Goal: Communication & Community: Answer question/provide support

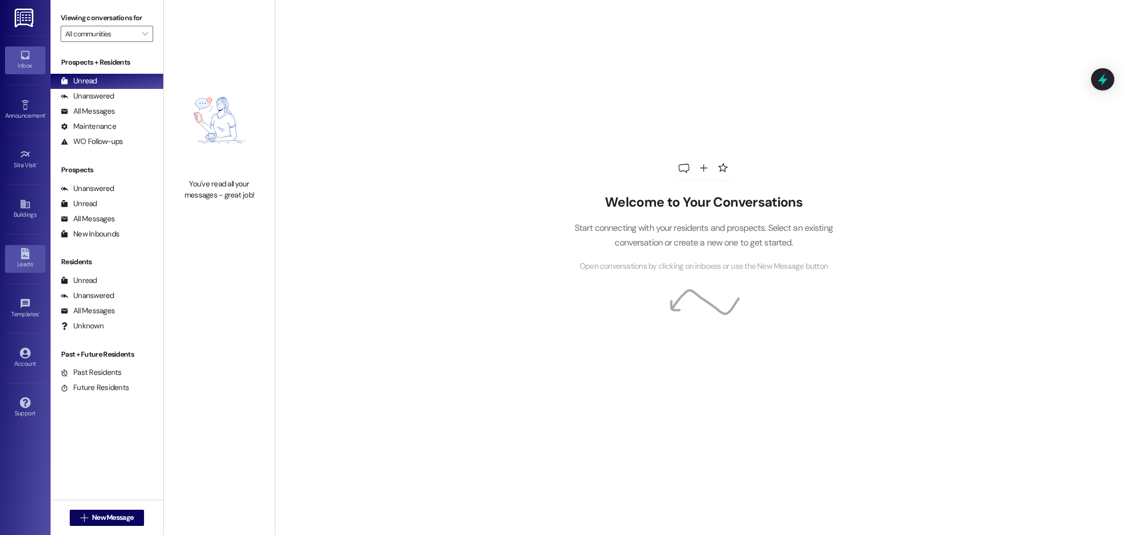
click at [21, 259] on icon at bounding box center [25, 253] width 11 height 11
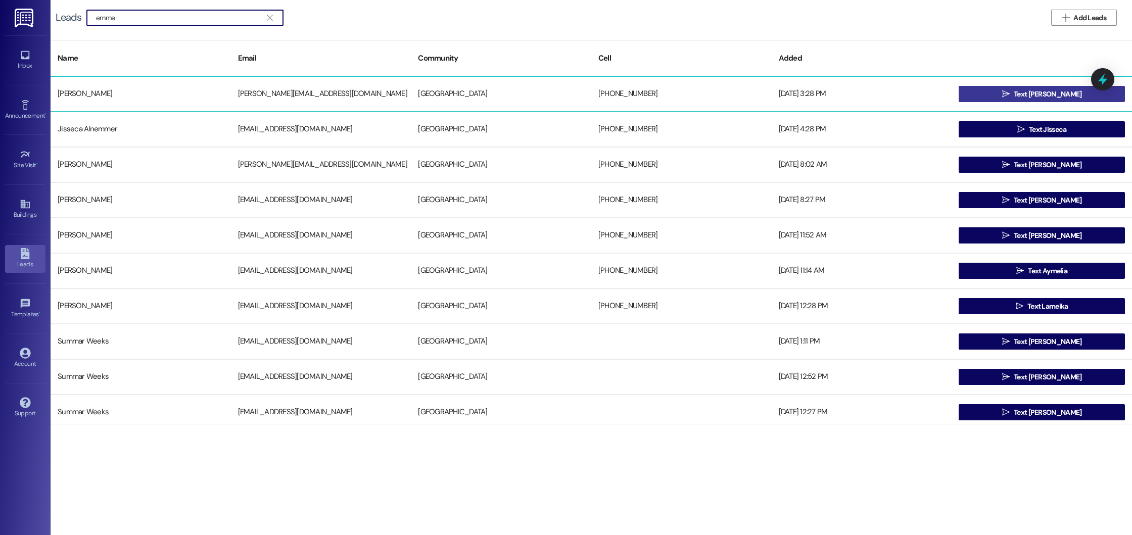
type input "emme"
click at [1012, 91] on span " Text Emmett" at bounding box center [1042, 93] width 84 height 15
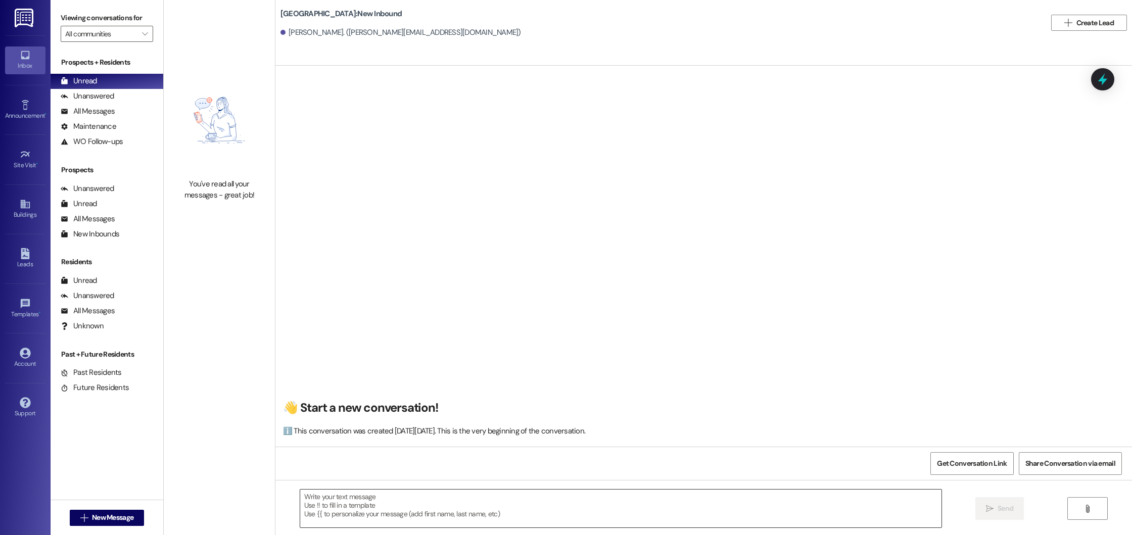
click at [369, 501] on textarea at bounding box center [620, 509] width 641 height 38
paste textarea "Good morning! This is Summer from Beacon Place Northport. I saw that you’re int…"
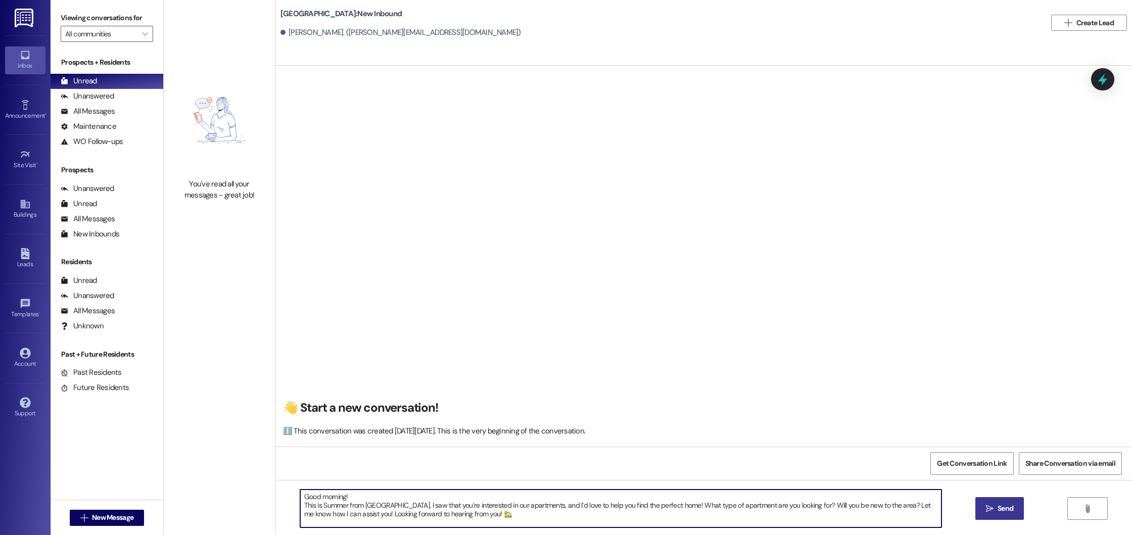
type textarea "Good morning! This is Summer from Beacon Place Northport. I saw that you’re int…"
click at [996, 509] on span "Send" at bounding box center [1006, 508] width 20 height 11
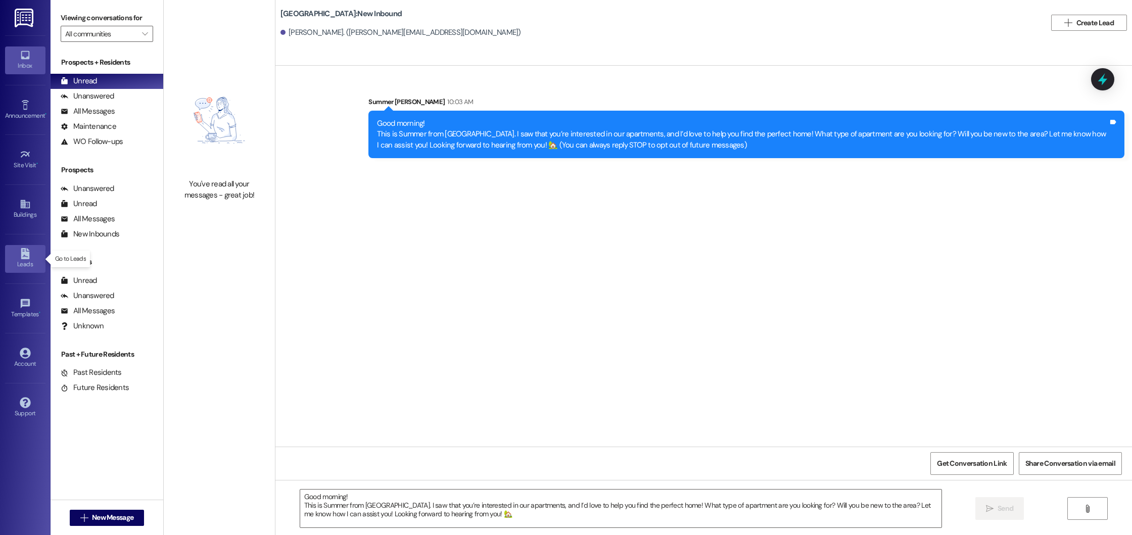
click at [20, 257] on icon at bounding box center [25, 253] width 11 height 11
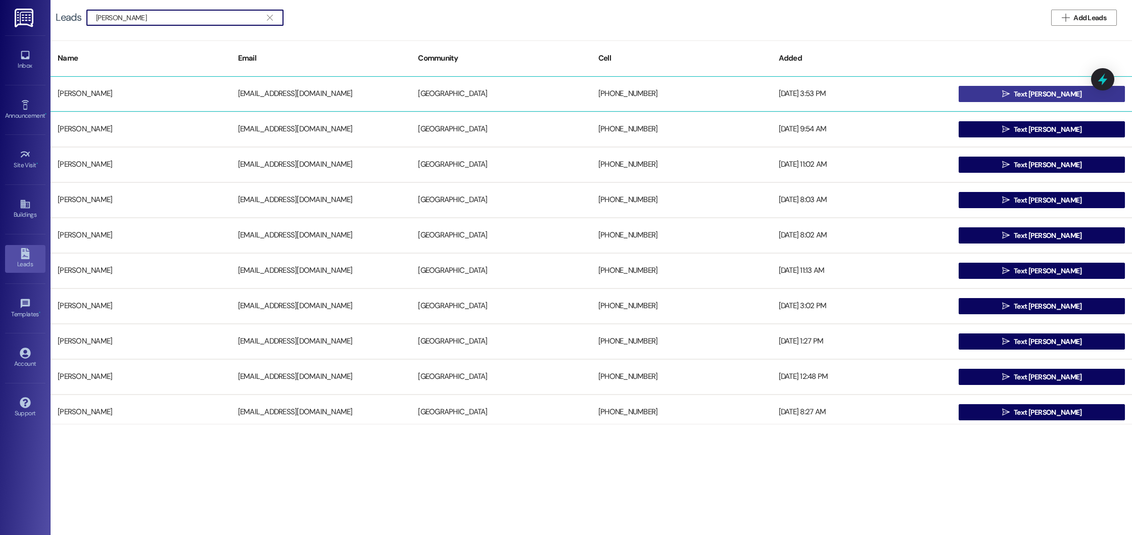
type input "taylor"
click at [1088, 94] on button " Text Taylor" at bounding box center [1042, 94] width 166 height 16
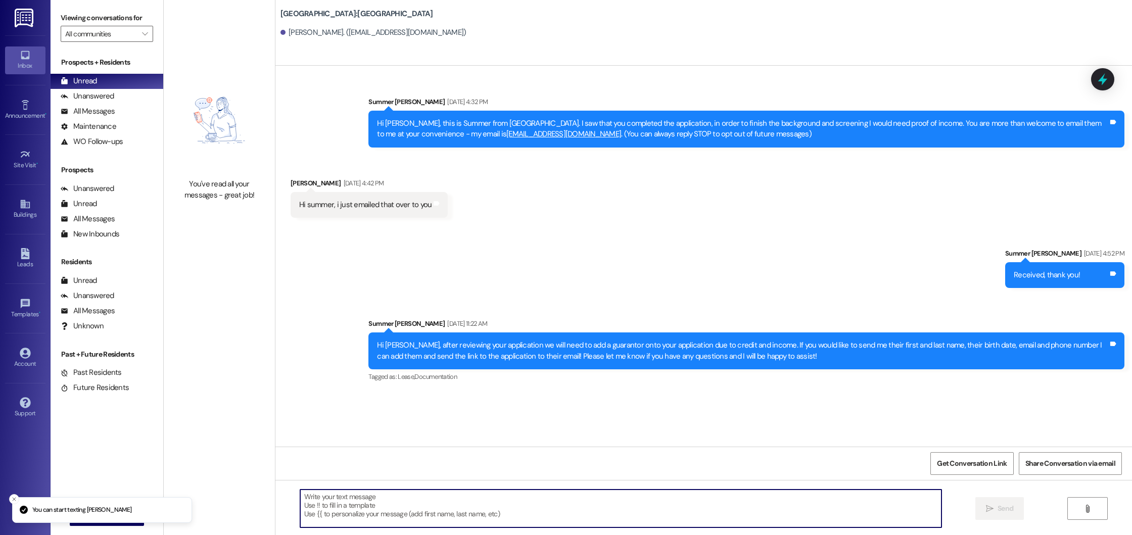
click at [429, 509] on textarea at bounding box center [620, 509] width 641 height 38
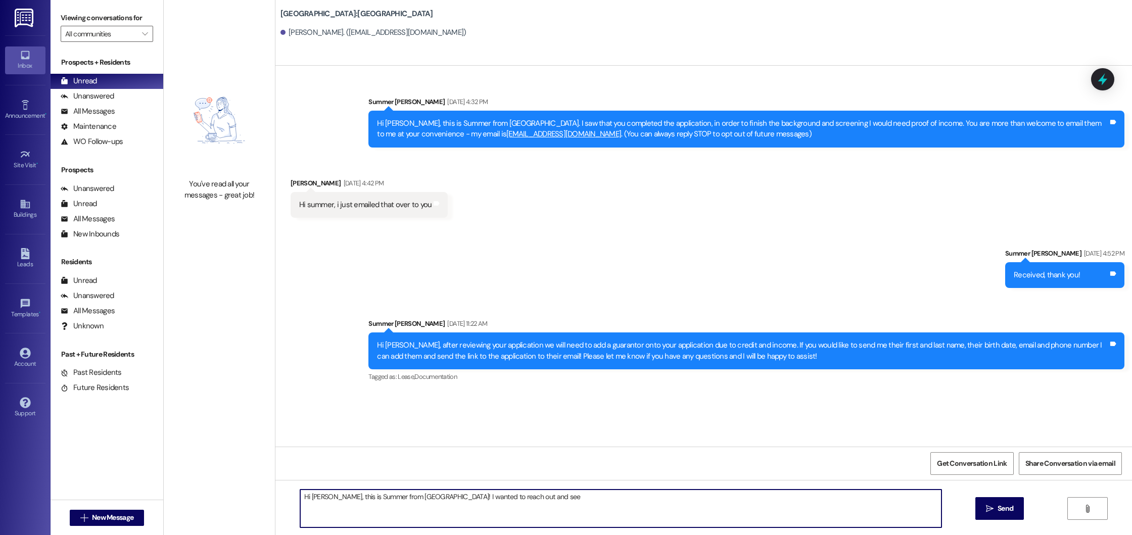
click at [554, 499] on textarea "Hi Taylor, this is Summer from Beacon Place Northport! I wanted to reach out an…" at bounding box center [620, 509] width 641 height 38
type textarea "Hi Taylor, this is Summer from Beacon Place Northport! I wanted to reach out an…"
click at [1012, 508] on span "Send" at bounding box center [1006, 508] width 16 height 11
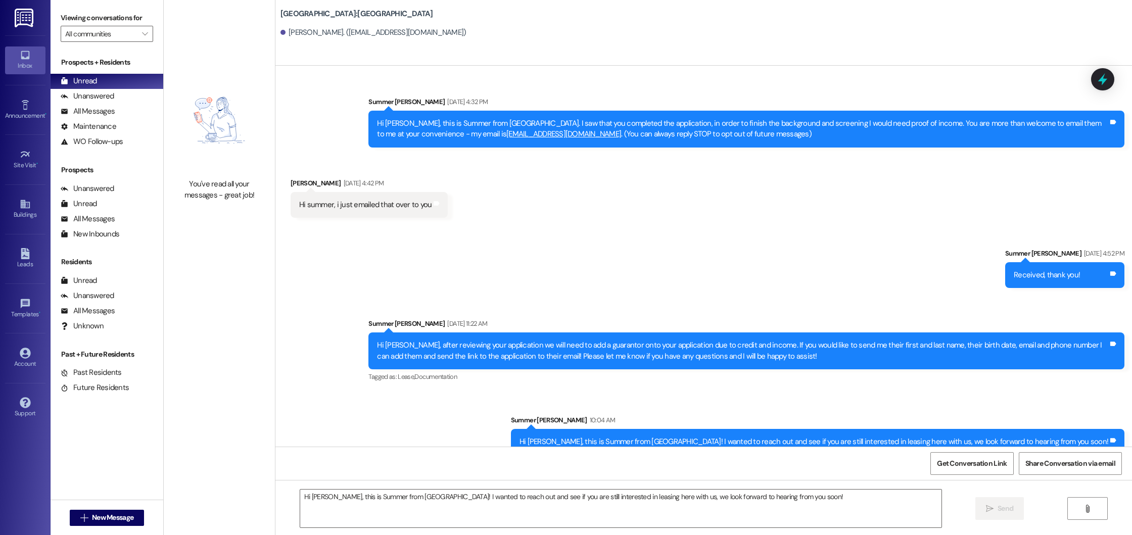
scroll to position [16, 0]
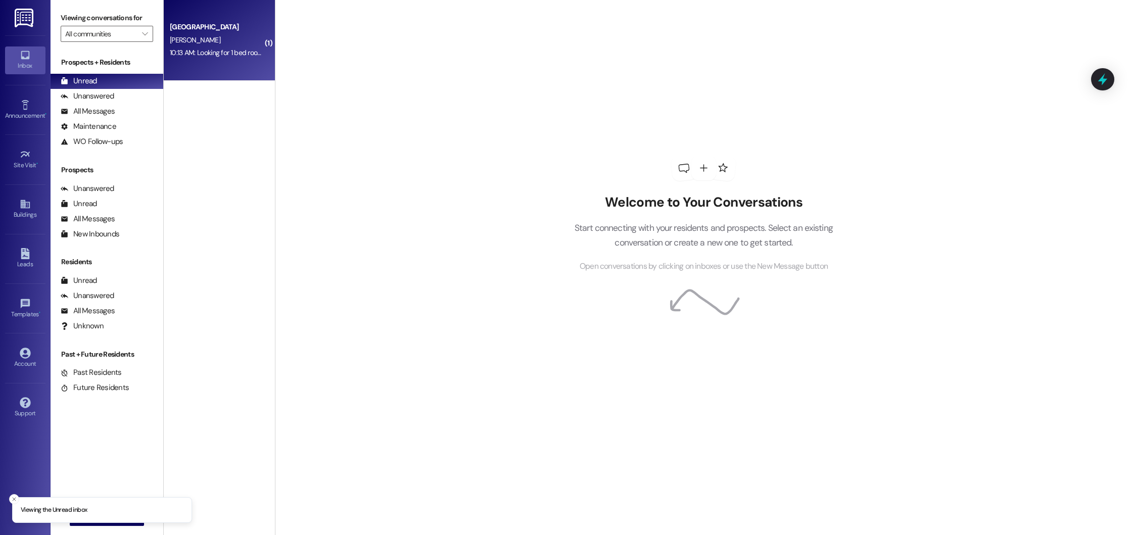
click at [215, 41] on div "[PERSON_NAME]" at bounding box center [217, 40] width 96 height 13
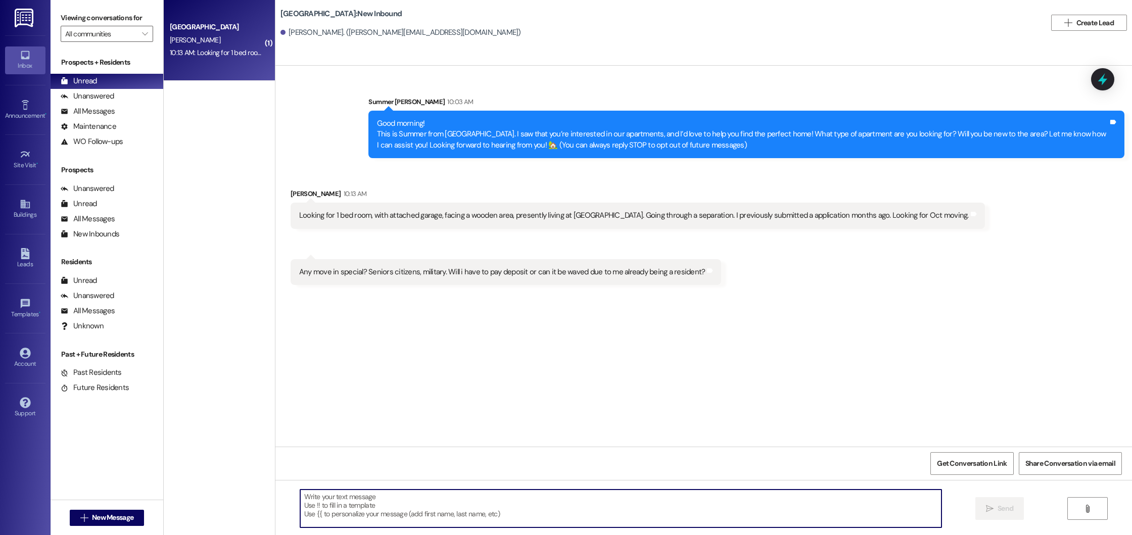
click at [459, 510] on textarea at bounding box center [620, 509] width 641 height 38
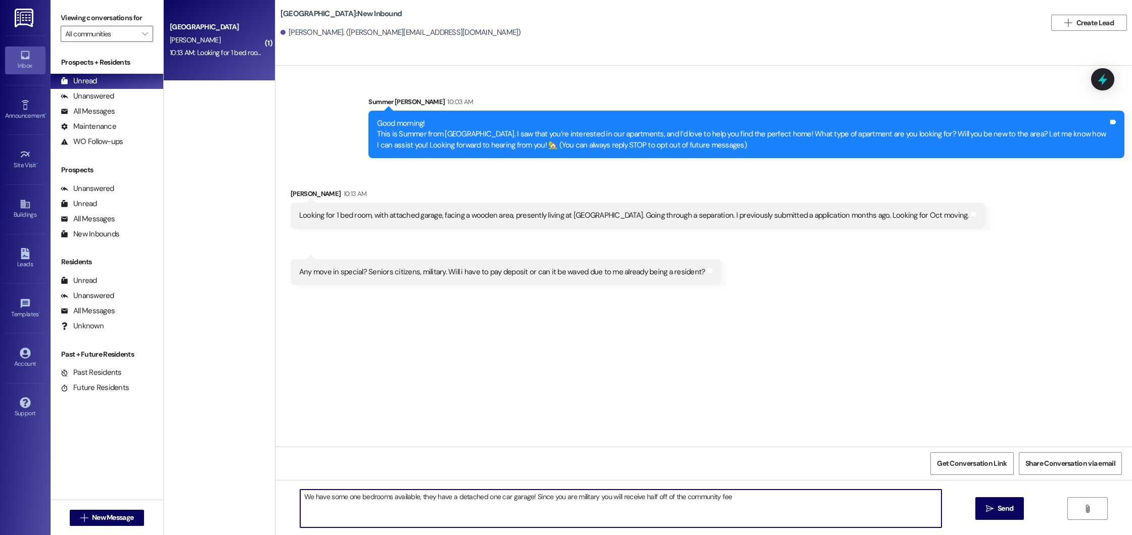
click at [734, 504] on textarea "We have some one bedrooms available, they have a detached one car garage! Since…" at bounding box center [620, 509] width 641 height 38
type textarea "We have some one bedrooms available, they have a detached one car garage! Since…"
click at [991, 511] on icon "" at bounding box center [990, 509] width 8 height 8
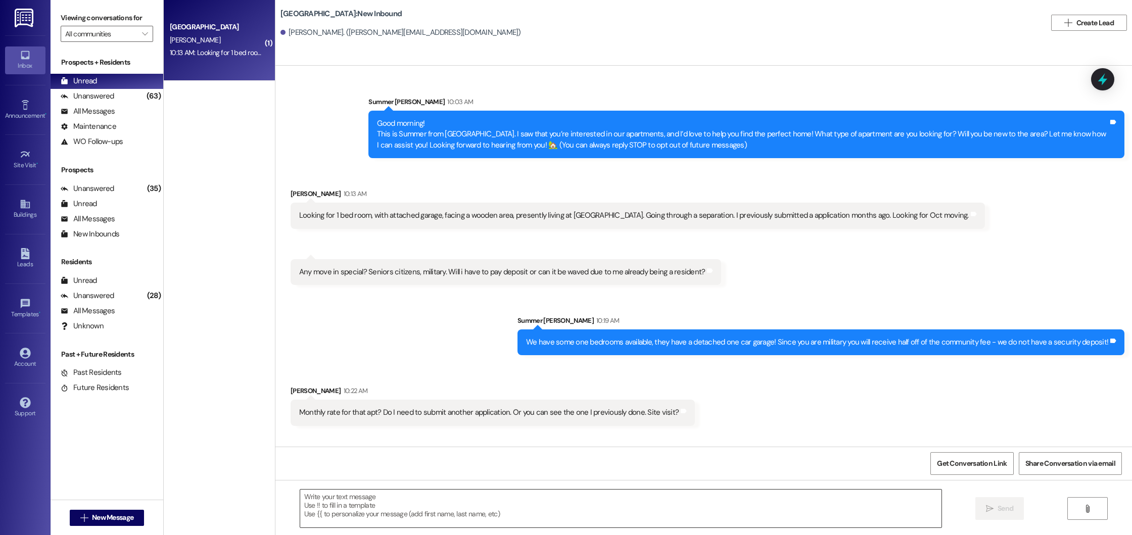
click at [361, 501] on textarea at bounding box center [620, 509] width 641 height 38
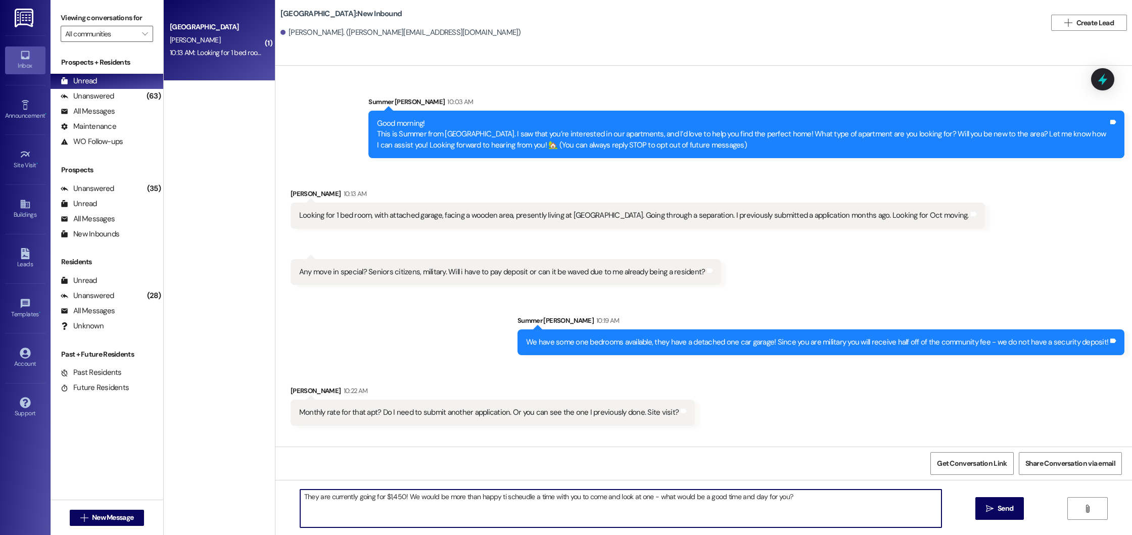
click at [495, 496] on textarea "They are currently going for $1,450! We would be more than happy ti scheudle a …" at bounding box center [620, 509] width 641 height 38
click at [803, 497] on textarea "They are currently going for $1,450! We would be more than happy to schedule a …" at bounding box center [620, 509] width 641 height 38
type textarea "They are currently going for $1,450! We would be more than happy to schedule a …"
click at [998, 508] on span "Send" at bounding box center [1006, 508] width 16 height 11
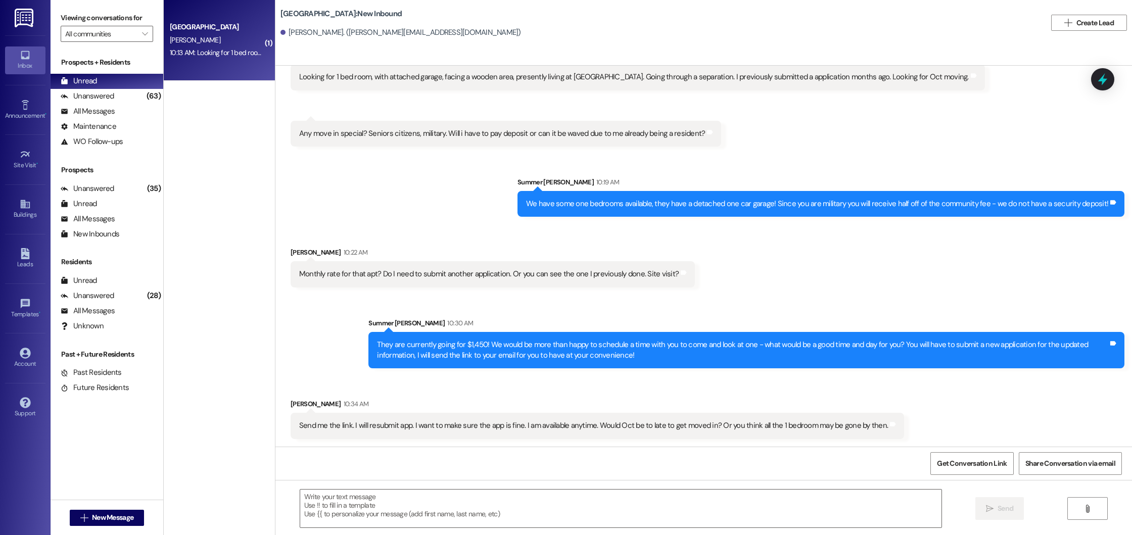
scroll to position [139, 0]
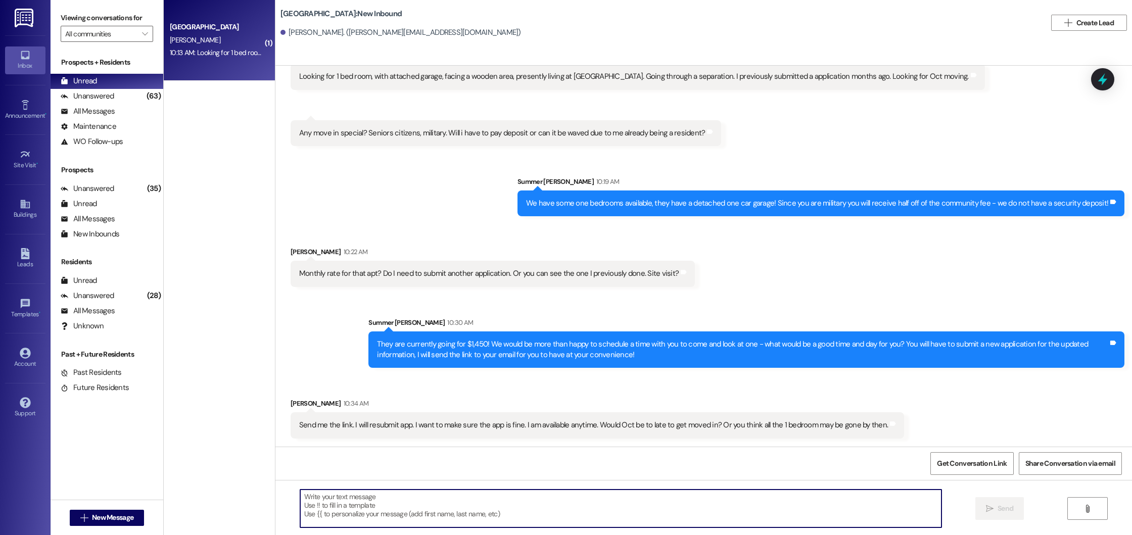
click at [413, 503] on textarea at bounding box center [620, 509] width 641 height 38
type textarea "I just sent the link over! When in October were you looking to move?"
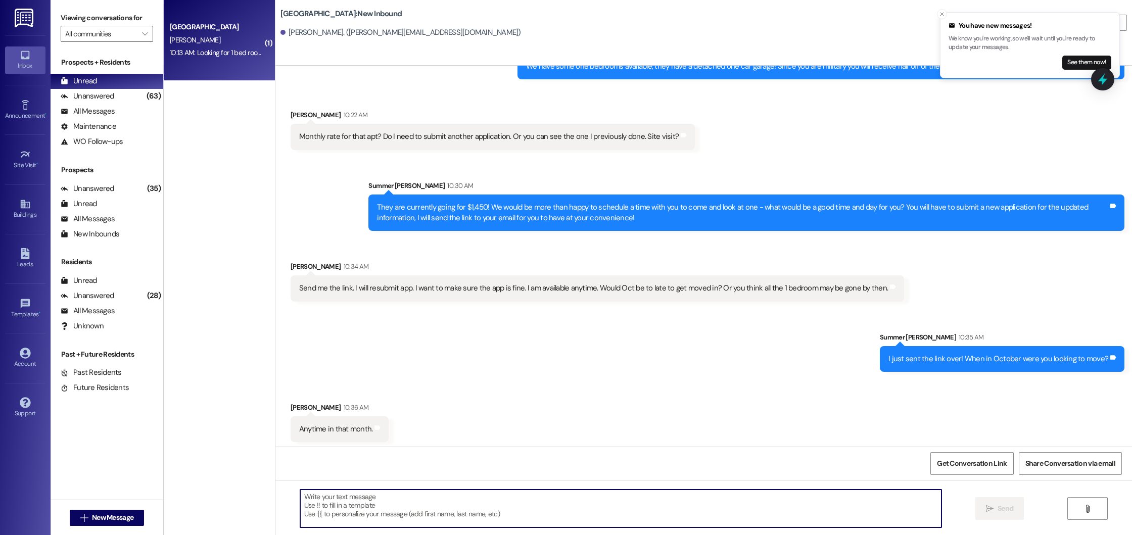
scroll to position [279, 0]
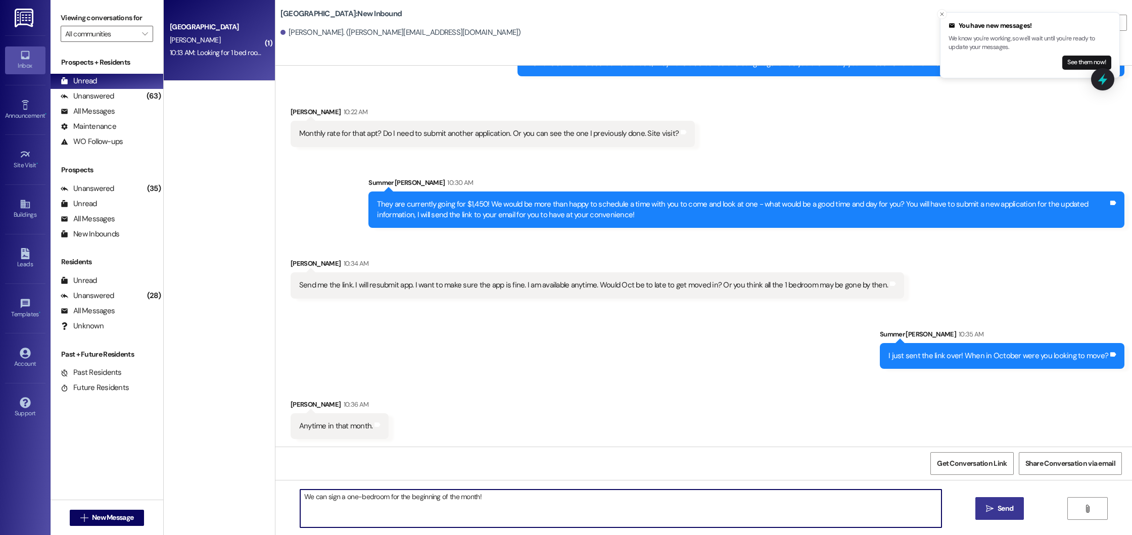
type textarea "We can sign a one-bedroom for the beginning of the month!"
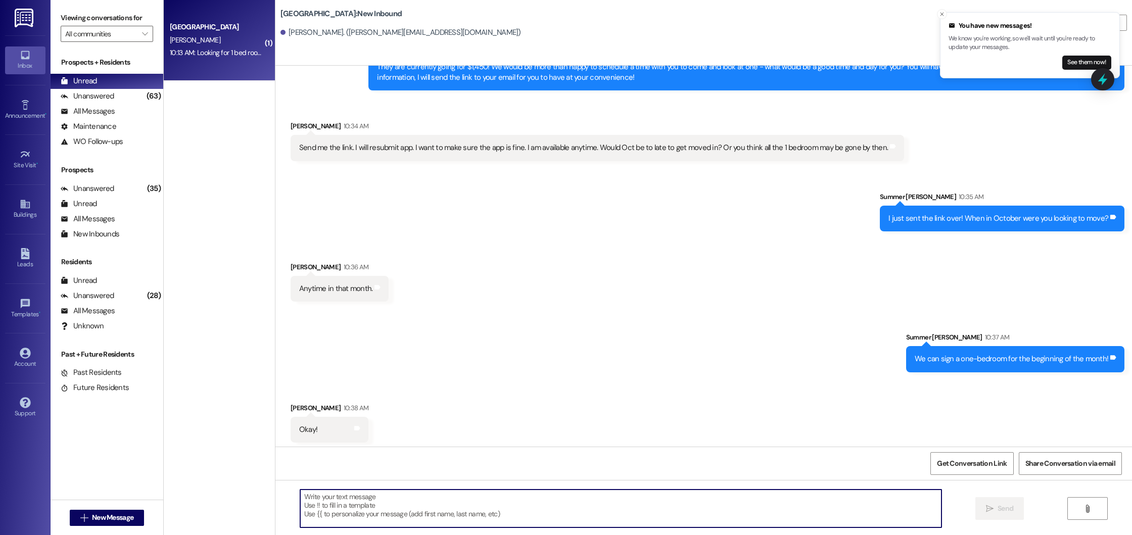
scroll to position [420, 0]
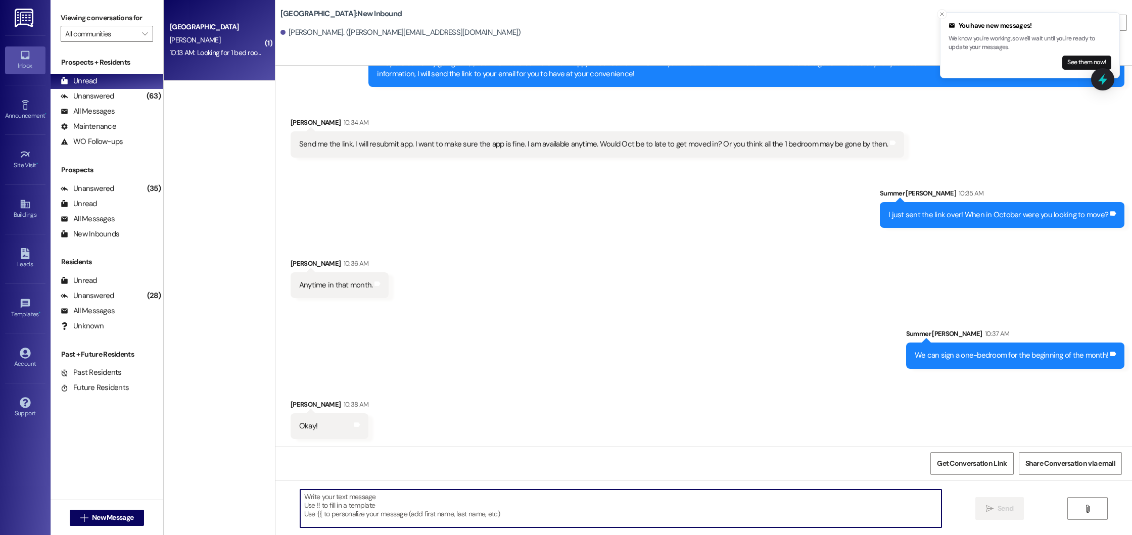
click at [394, 512] on textarea at bounding box center [620, 509] width 641 height 38
type textarea "Are you available for a showing anytime this week?"
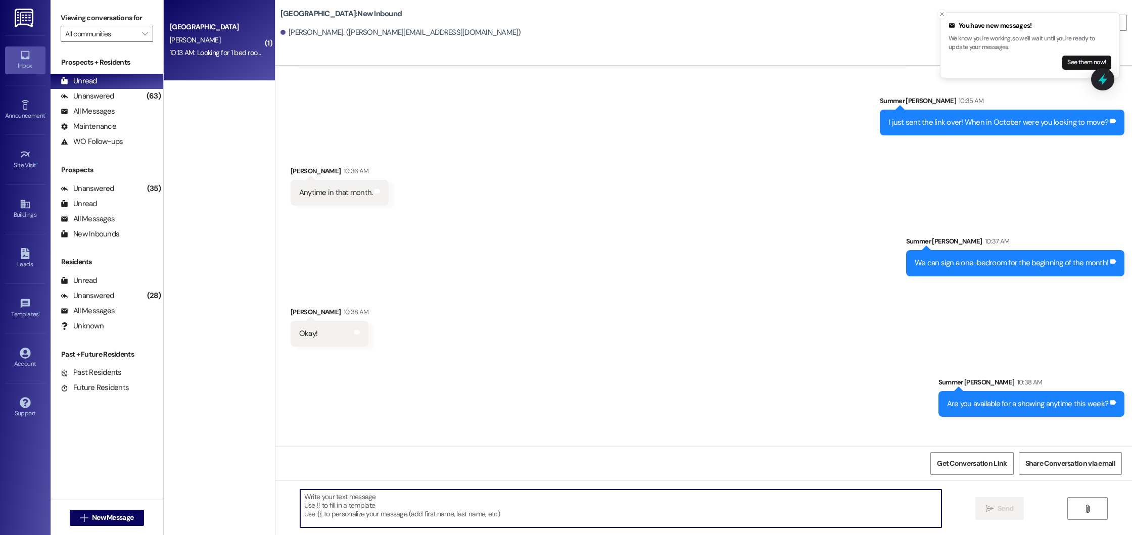
scroll to position [561, 0]
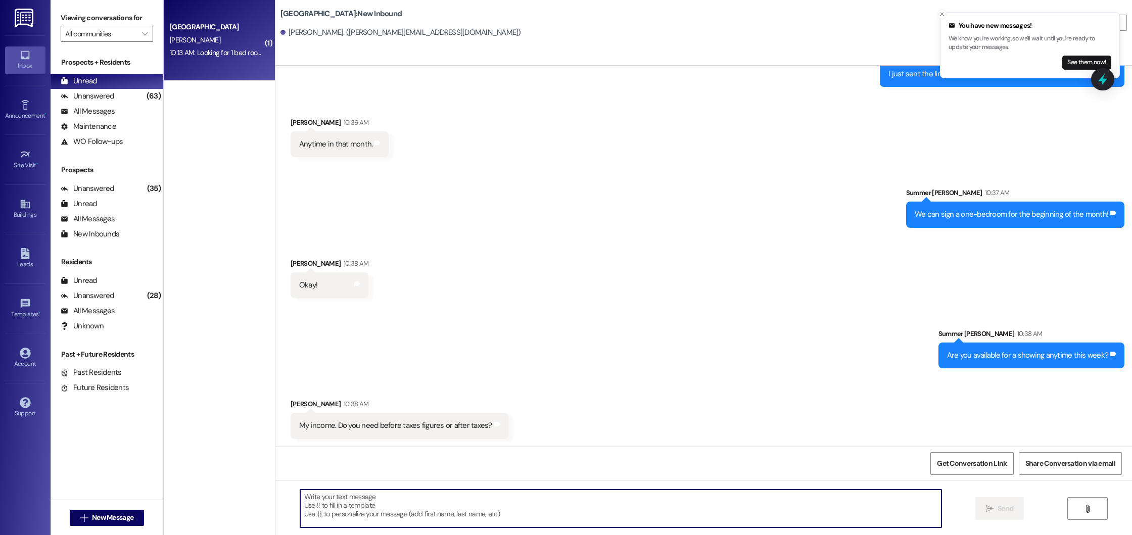
click at [332, 505] on textarea at bounding box center [620, 509] width 641 height 38
type textarea "e"
type textarea "Before!"
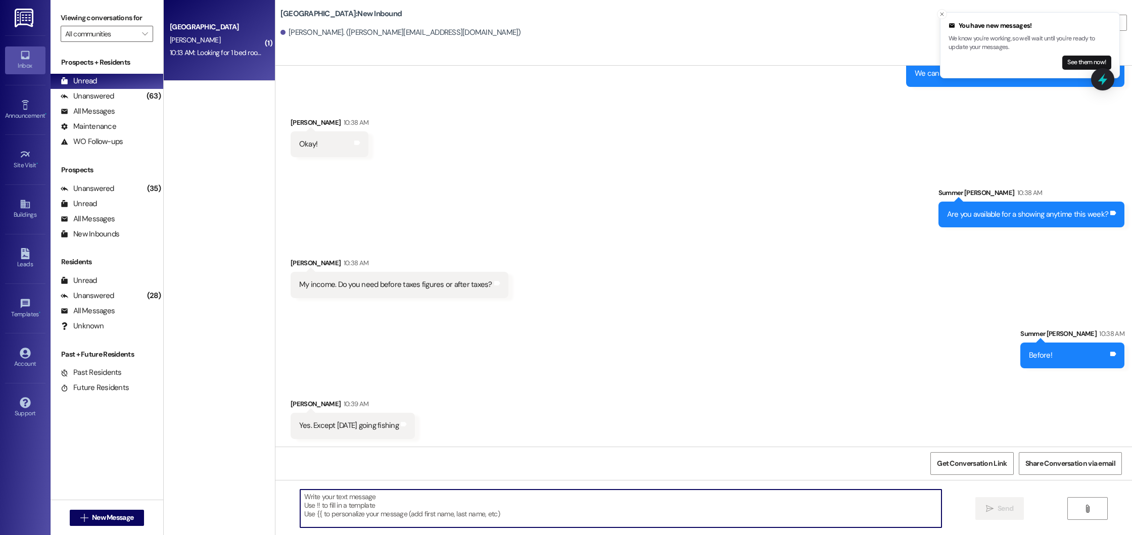
scroll to position [703, 0]
drag, startPoint x: 373, startPoint y: 500, endPoint x: 294, endPoint y: 499, distance: 78.4
click at [300, 499] on textarea "I hope you catcha" at bounding box center [620, 509] width 641 height 38
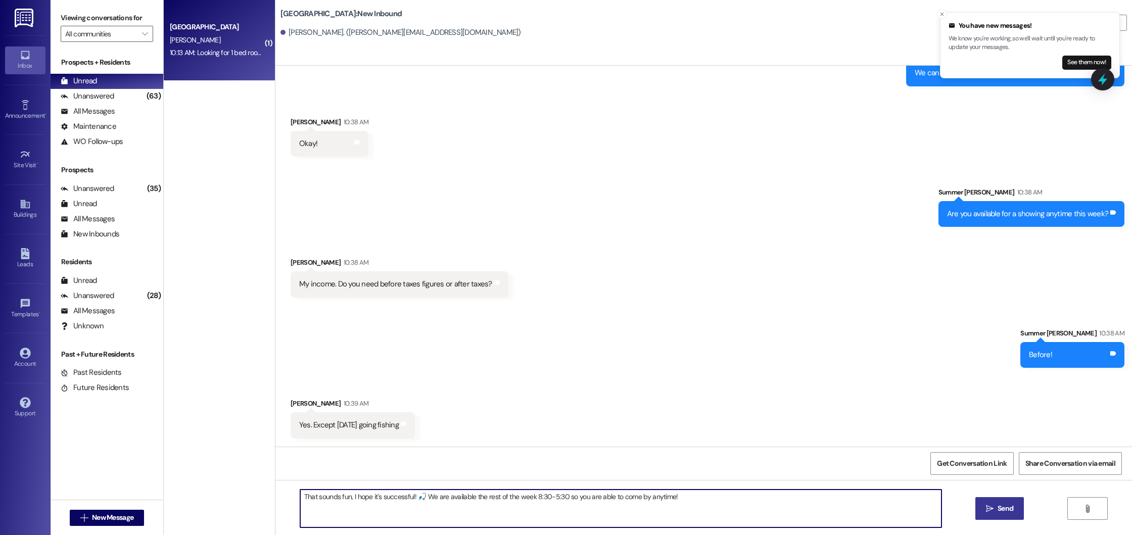
type textarea "That sounds fun, I hope it's successful! 🎣 We are available the rest of the wee…"
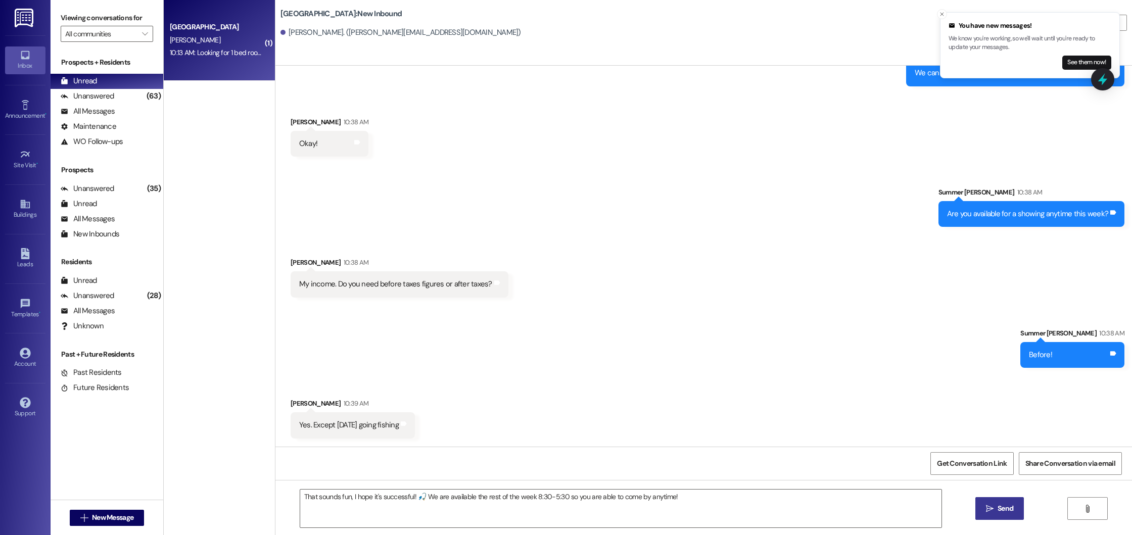
click at [1016, 502] on button " Send" at bounding box center [1000, 508] width 49 height 23
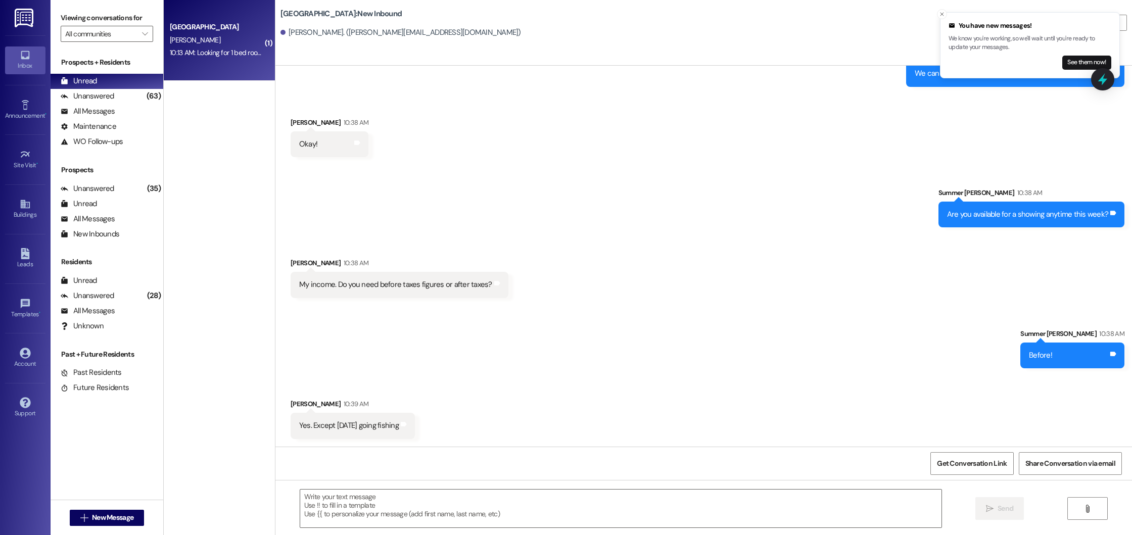
scroll to position [773, 0]
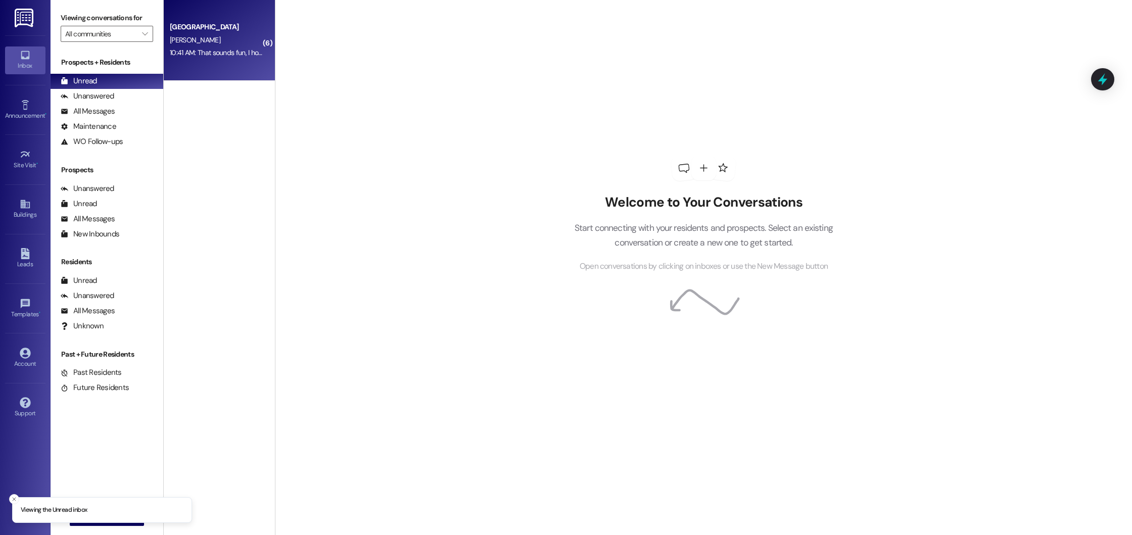
click at [243, 53] on div "10:41 AM: That sounds fun, I hope it's successful! 🎣 We are available the rest …" at bounding box center [371, 52] width 402 height 9
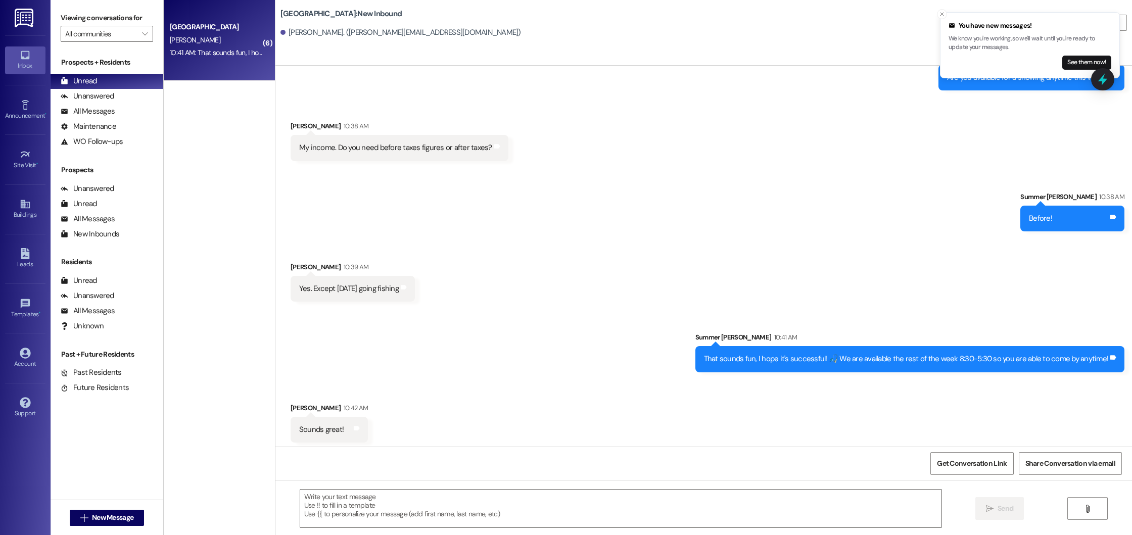
scroll to position [872, 0]
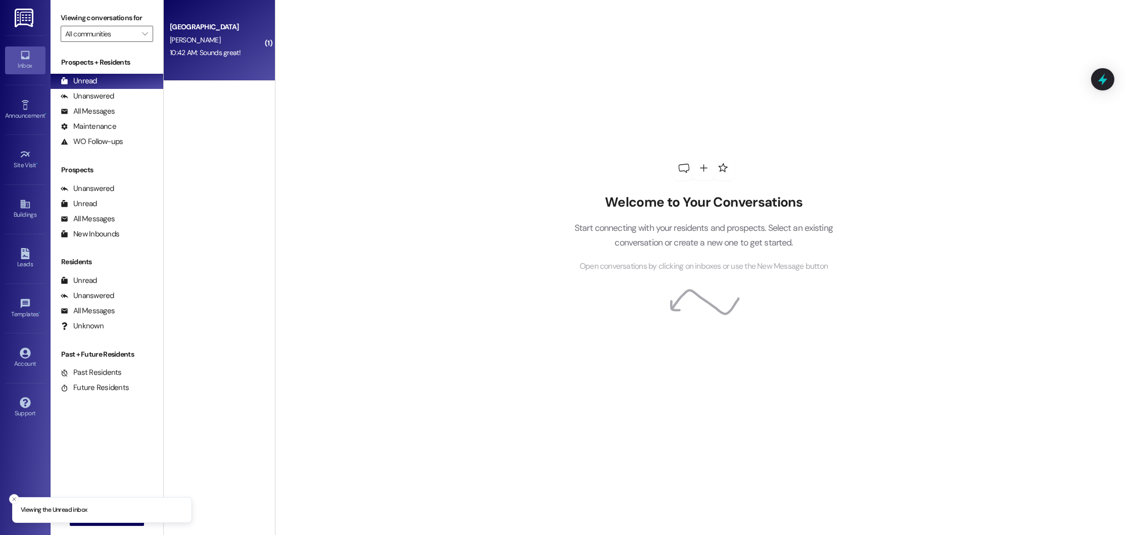
click at [192, 35] on span "[PERSON_NAME]" at bounding box center [195, 39] width 51 height 9
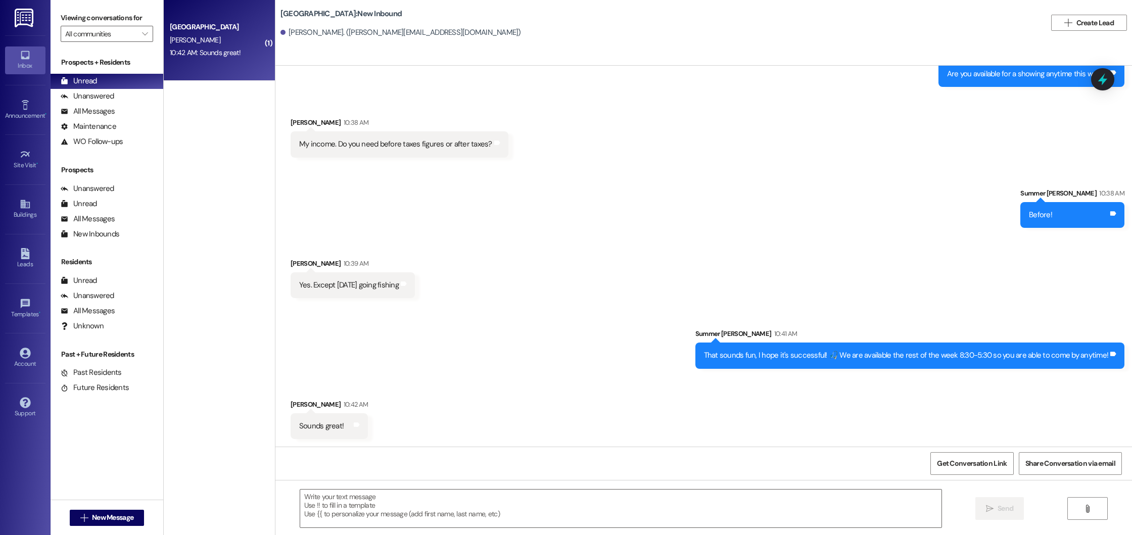
scroll to position [873, 0]
